Goal: Transaction & Acquisition: Purchase product/service

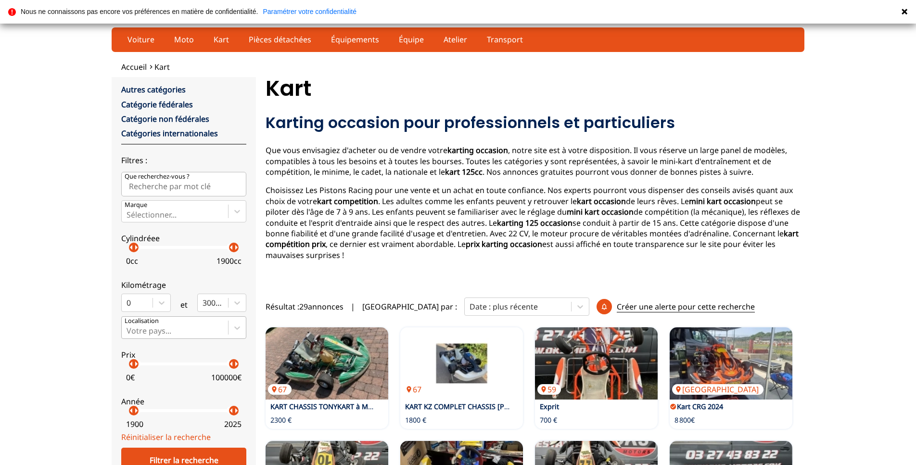
click at [215, 323] on div "Votre pays..." at bounding box center [175, 327] width 106 height 21
click at [128, 326] on input "Votre pays..." at bounding box center [128, 330] width 2 height 9
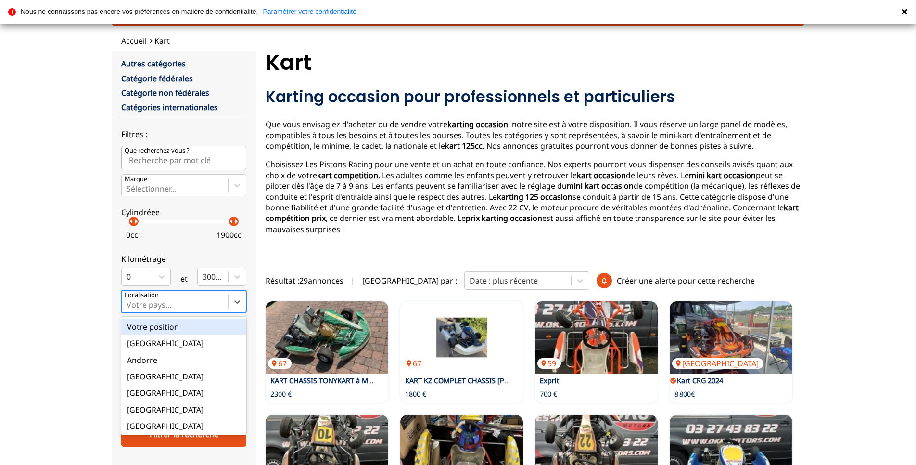
click at [197, 328] on div "Votre position" at bounding box center [183, 326] width 125 height 16
click at [128, 309] on input "option Votre position focused, 1 of 18. 18 results available. Use Up and Down t…" at bounding box center [128, 304] width 2 height 9
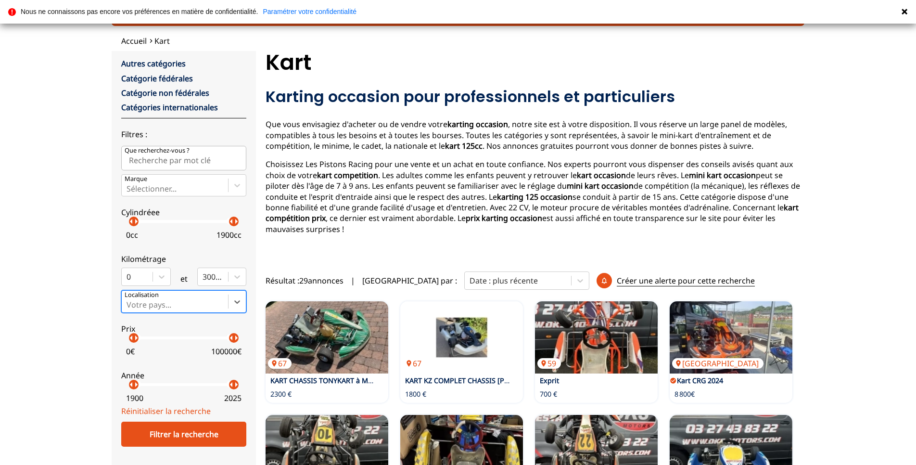
click at [197, 302] on div at bounding box center [175, 304] width 97 height 11
click at [128, 302] on input "All selected options have been cleared. Select is focused ,type to refine list,…" at bounding box center [128, 304] width 2 height 9
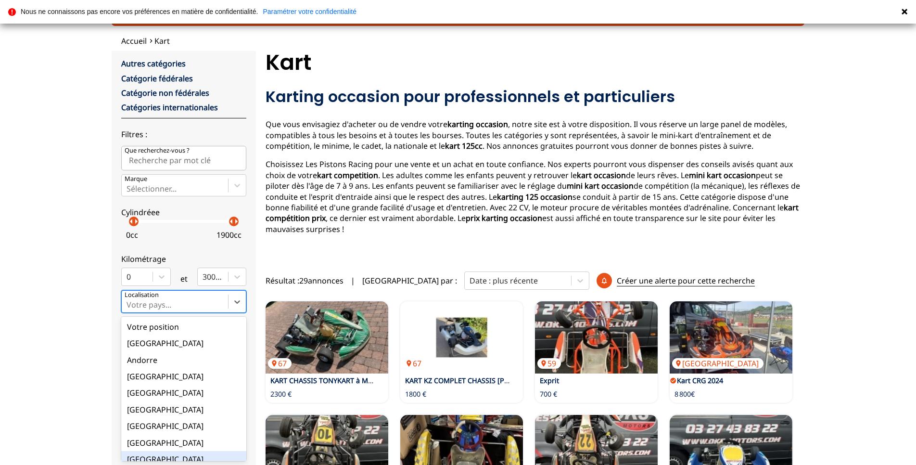
click at [177, 454] on div "[GEOGRAPHIC_DATA]" at bounding box center [183, 459] width 125 height 16
click at [128, 309] on input "All selected options have been cleared. option France focused, 9 of 18. 18 resu…" at bounding box center [128, 304] width 2 height 9
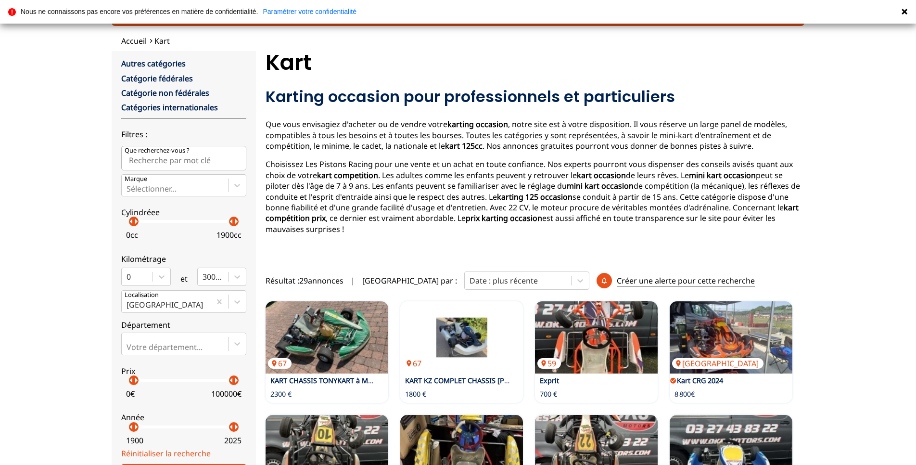
click at [174, 359] on label "Prix arrow_left arrow_right arrow_left arrow_right 0 € 100000 €" at bounding box center [183, 380] width 125 height 43
click at [175, 345] on div at bounding box center [175, 347] width 97 height 11
click at [128, 345] on input "Votre département..." at bounding box center [128, 346] width 2 height 9
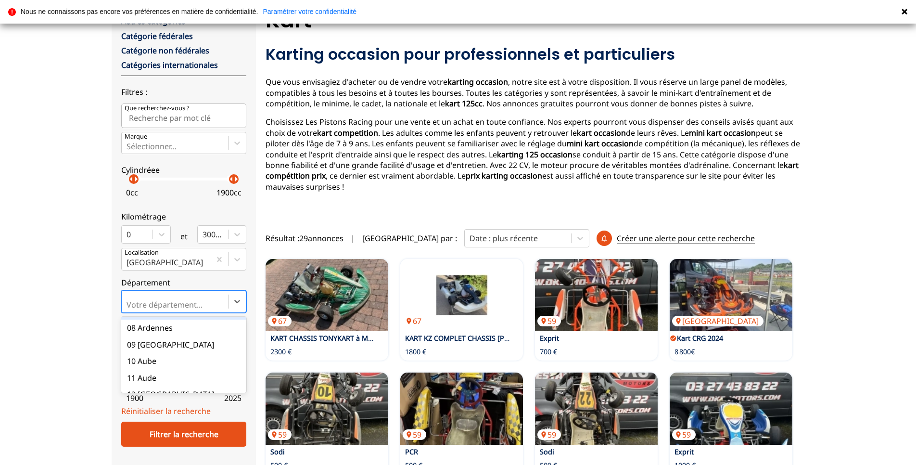
scroll to position [144, 0]
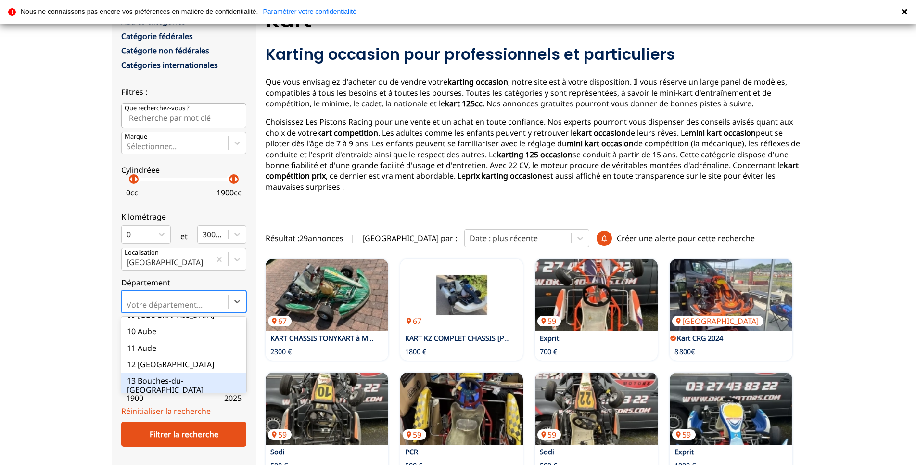
click at [177, 375] on div "13 Bouches-du-[GEOGRAPHIC_DATA]" at bounding box center [183, 384] width 125 height 25
click at [128, 309] on input "option 13 Bouches-du-[GEOGRAPHIC_DATA] focused, 13 of 101. 101 results availabl…" at bounding box center [128, 304] width 2 height 9
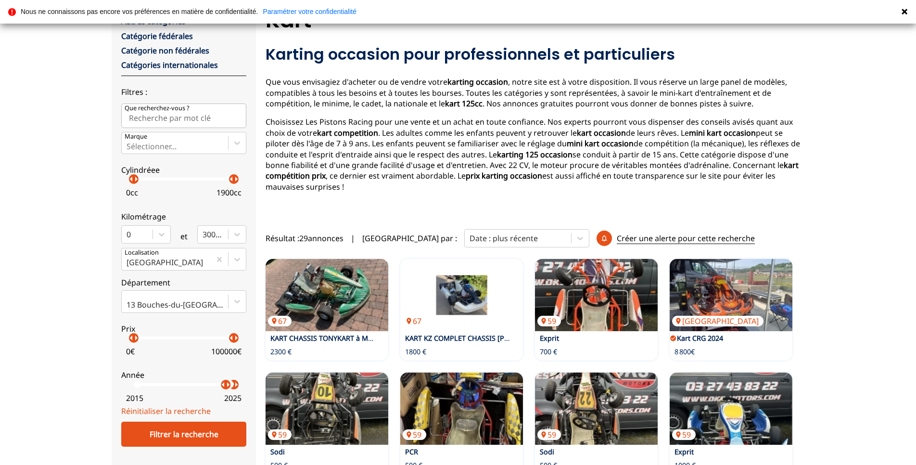
drag, startPoint x: 137, startPoint y: 384, endPoint x: 226, endPoint y: 391, distance: 89.2
click at [226, 391] on label "Année arrow_left arrow_right arrow_left arrow_right 2015 2025" at bounding box center [183, 384] width 125 height 43
click at [193, 432] on div "Filtrer la recherche" at bounding box center [183, 433] width 125 height 25
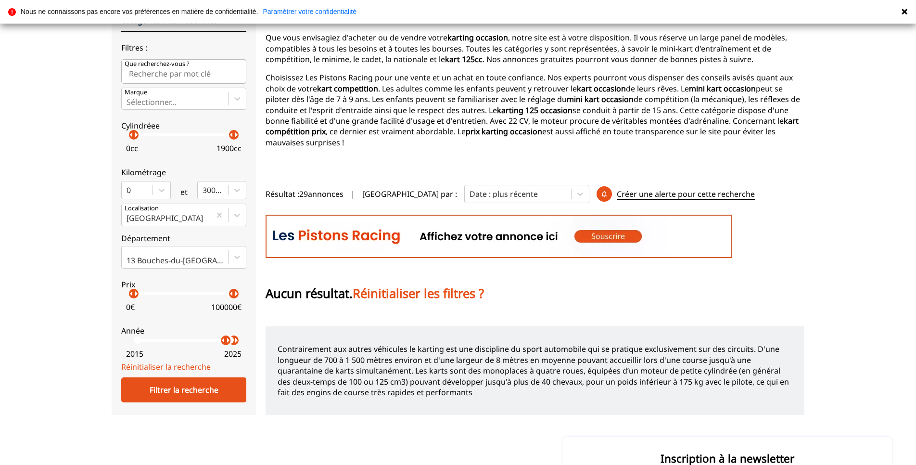
scroll to position [116, 0]
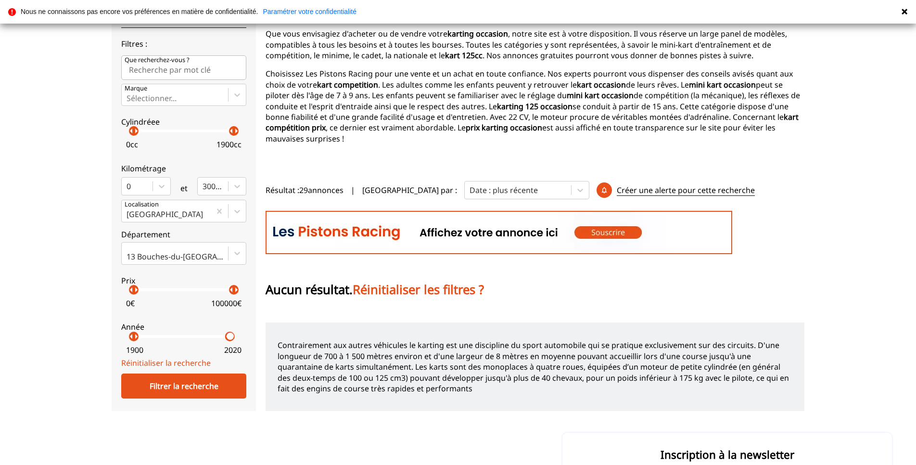
drag, startPoint x: 225, startPoint y: 338, endPoint x: 72, endPoint y: 346, distance: 153.2
click at [70, 347] on div "Accueil Kart close Autres catégories Catégorie fédérales Catégorie non fédérale…" at bounding box center [458, 178] width 916 height 466
click at [189, 384] on div "Filtrer la recherche" at bounding box center [183, 385] width 125 height 25
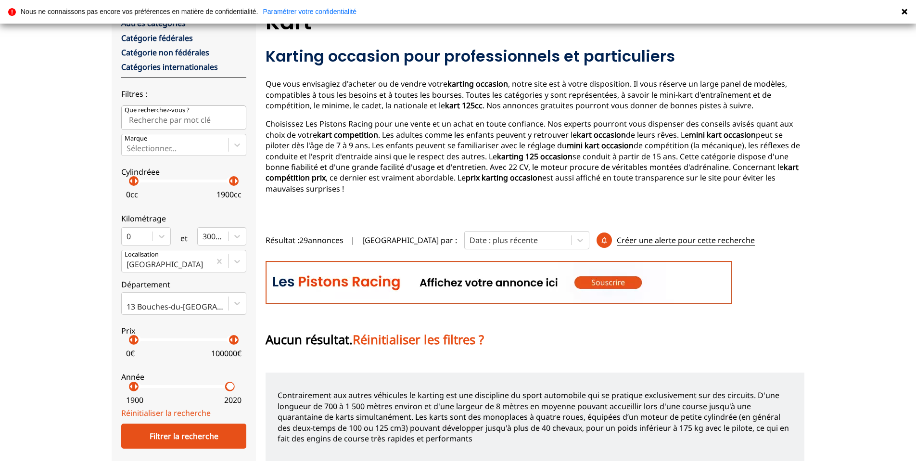
scroll to position [20, 0]
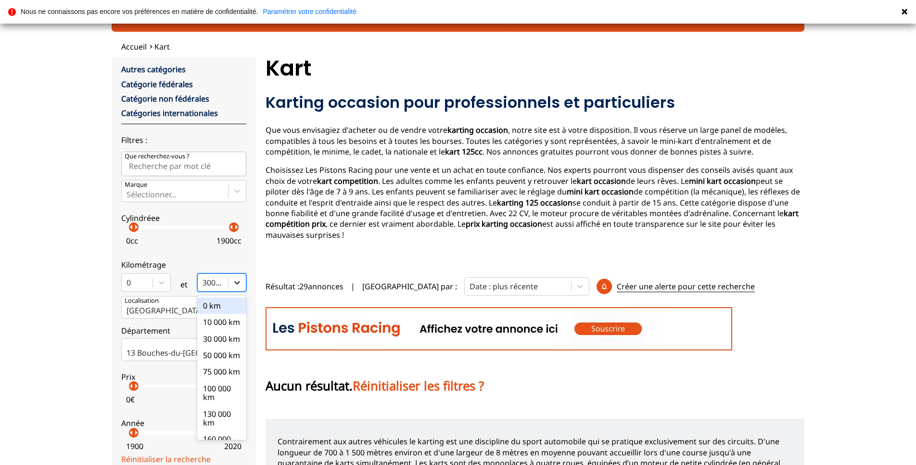
click at [237, 285] on icon at bounding box center [237, 283] width 10 height 10
click at [204, 285] on input "option 0 km focused, 1 of 10. 10 results available. Use Up and Down to choose o…" at bounding box center [204, 282] width 2 height 9
click at [238, 285] on icon at bounding box center [237, 283] width 10 height 10
click at [204, 285] on input "option 0 km focused, 1 of 10. 10 results available. Use Up and Down to choose o…" at bounding box center [204, 282] width 2 height 9
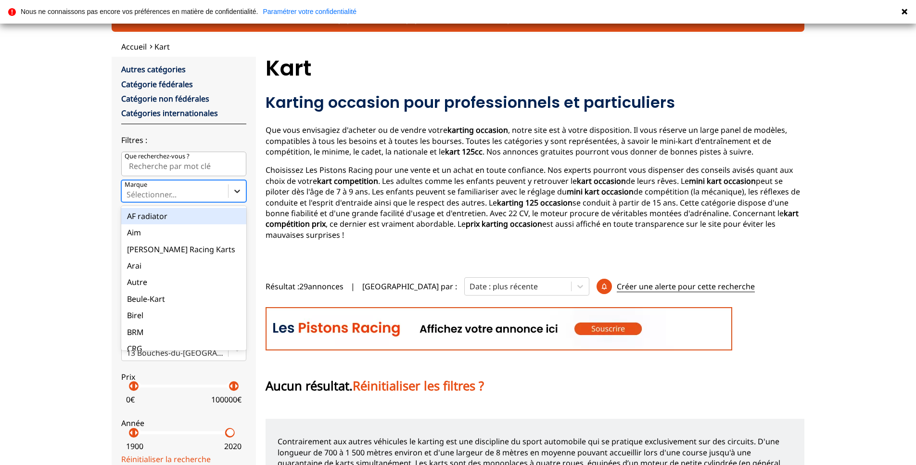
click at [238, 193] on icon at bounding box center [237, 191] width 10 height 10
click at [128, 193] on input "Marque option AF radiator focused, 1 of 35. 35 results available. Use Up and Do…" at bounding box center [128, 194] width 2 height 9
click at [238, 193] on icon at bounding box center [237, 191] width 10 height 10
click at [128, 193] on input "Marque option AF radiator focused, 1 of 35. 35 results available. Use Up and Do…" at bounding box center [128, 194] width 2 height 9
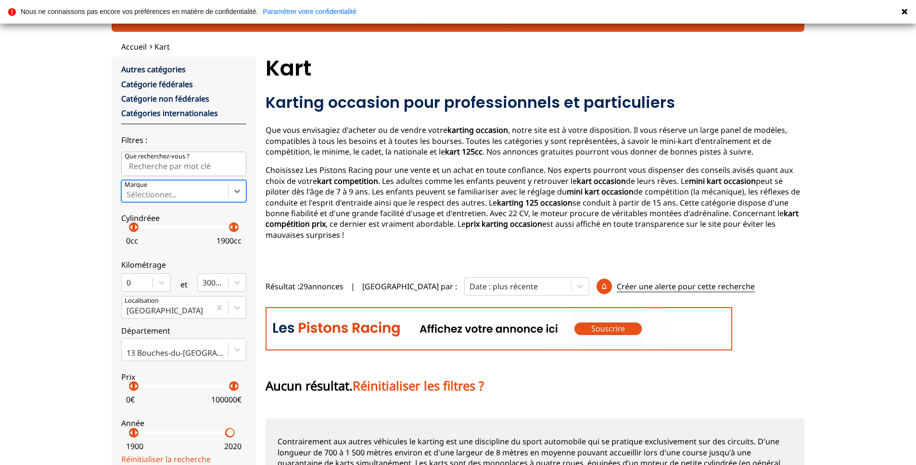
click at [237, 172] on input "Que recherchez-vous ?" at bounding box center [183, 164] width 125 height 24
click at [207, 166] on input "Que recherchez-vous ?" at bounding box center [183, 164] width 125 height 24
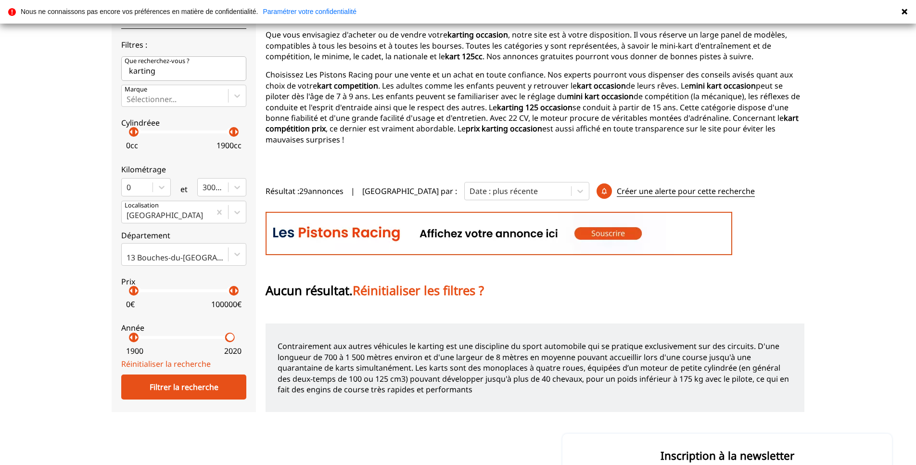
scroll to position [116, 0]
type input "karting"
click at [190, 401] on div "close Autres catégories Catégorie fédérales Catégorie non fédérales Catégories …" at bounding box center [184, 186] width 144 height 450
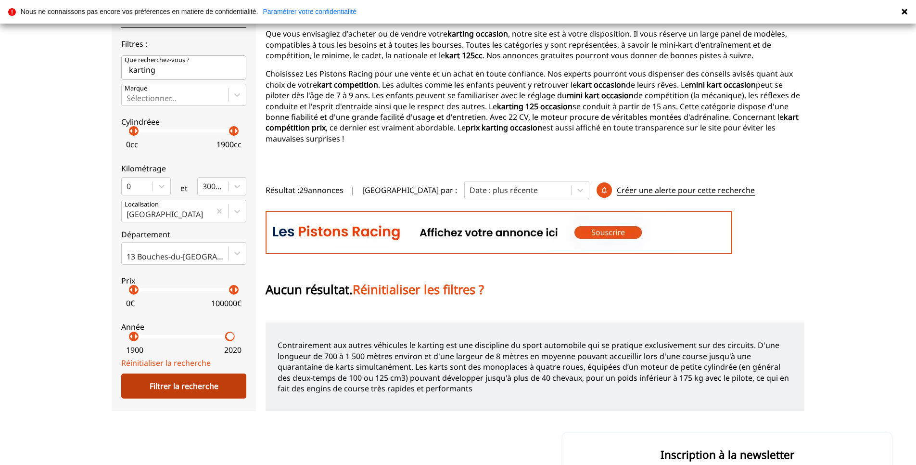
click at [197, 386] on div "Filtrer la recherche" at bounding box center [183, 385] width 125 height 25
drag, startPoint x: 680, startPoint y: 254, endPoint x: 584, endPoint y: 239, distance: 97.4
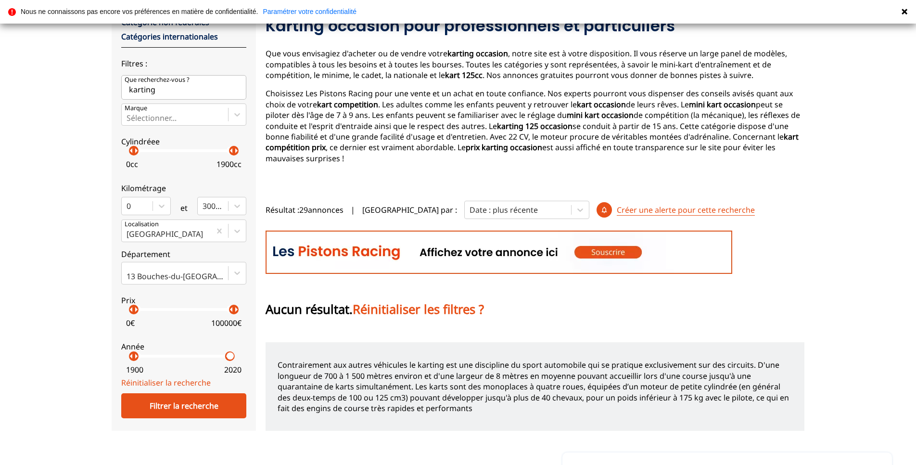
scroll to position [68, 0]
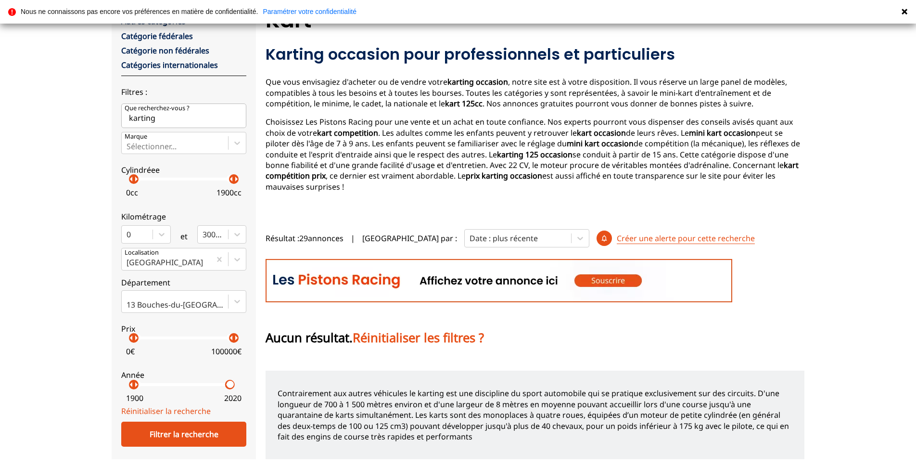
drag, startPoint x: 580, startPoint y: 239, endPoint x: 539, endPoint y: 238, distance: 40.9
